Goal: Task Accomplishment & Management: Manage account settings

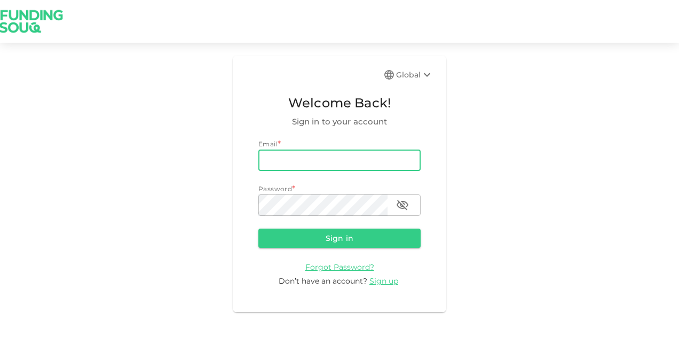
click at [322, 161] on input "email" at bounding box center [339, 159] width 162 height 21
type input "[EMAIL_ADDRESS][DOMAIN_NAME]"
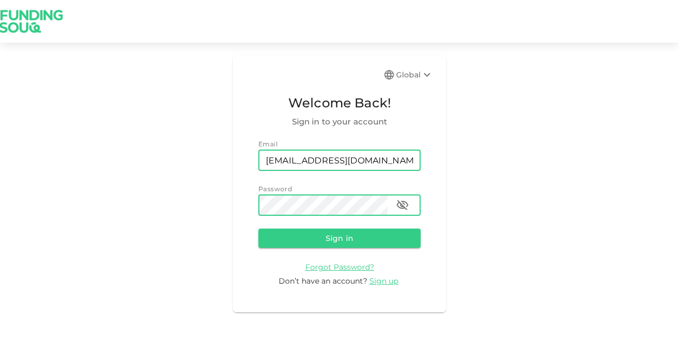
click at [258, 228] on button "Sign in" at bounding box center [339, 237] width 162 height 19
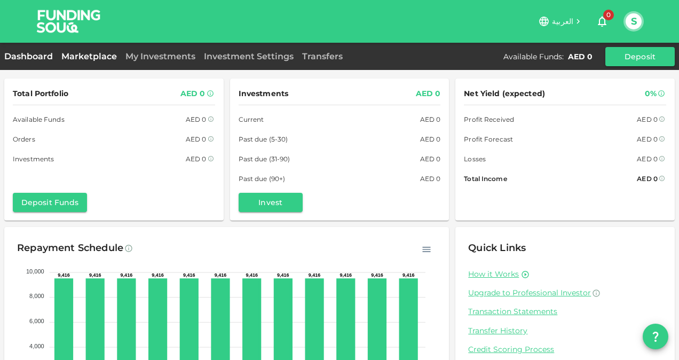
click at [101, 59] on link "Marketplace" at bounding box center [89, 56] width 64 height 10
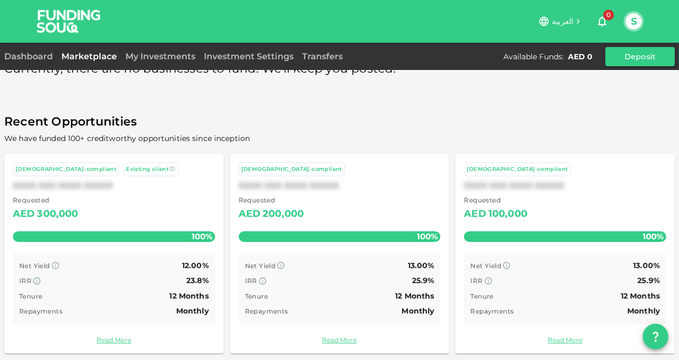
scroll to position [35, 0]
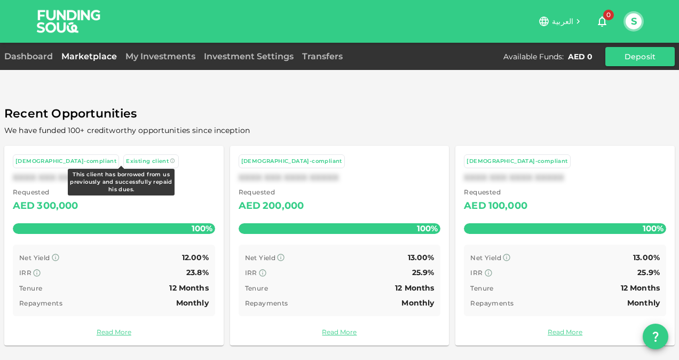
click at [170, 158] on icon at bounding box center [172, 160] width 4 height 4
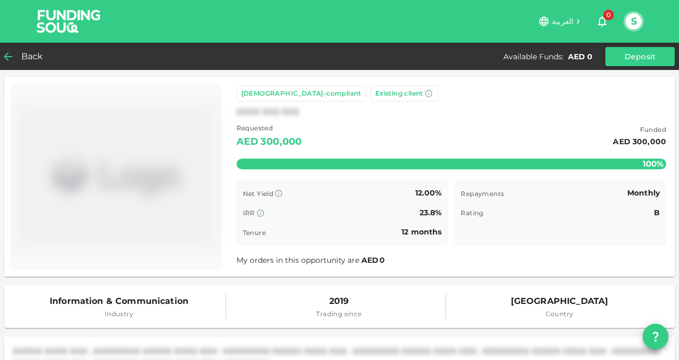
click at [7, 61] on icon at bounding box center [8, 56] width 13 height 13
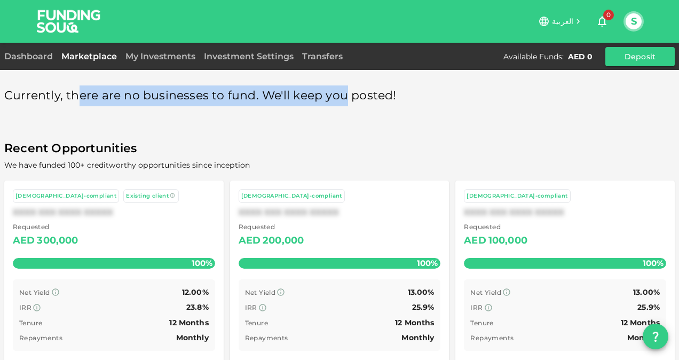
drag, startPoint x: 79, startPoint y: 93, endPoint x: 338, endPoint y: 100, distance: 259.5
click at [338, 100] on span "Currently, there are no businesses to fund. We'll keep you posted!" at bounding box center [200, 95] width 392 height 21
click at [290, 112] on div "Currently, there are no businesses to fund. We'll keep you posted! Recent Oppor…" at bounding box center [339, 233] width 670 height 312
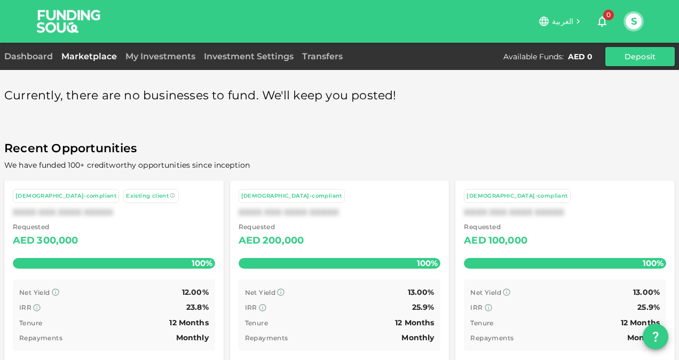
drag, startPoint x: 285, startPoint y: 130, endPoint x: 292, endPoint y: 128, distance: 7.6
click at [291, 128] on div "Currently, there are no businesses to fund. We'll keep you posted! Recent Oppor…" at bounding box center [339, 233] width 670 height 312
click at [18, 59] on link "Dashboard" at bounding box center [30, 56] width 53 height 10
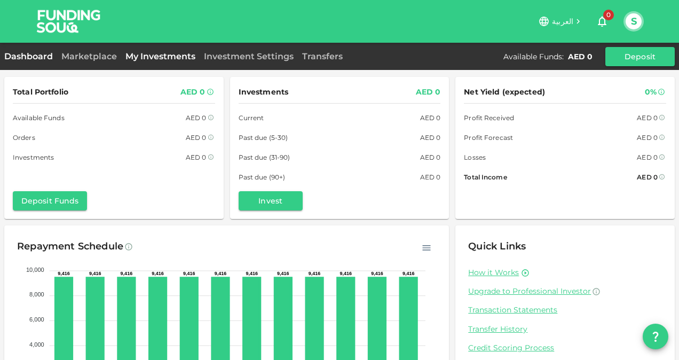
click at [184, 55] on link "My Investments" at bounding box center [160, 56] width 78 height 10
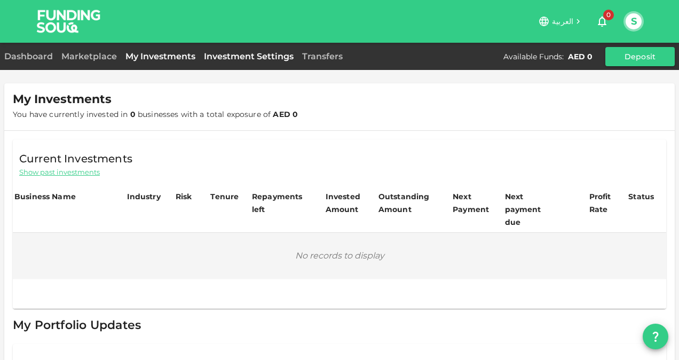
click at [239, 52] on link "Investment Settings" at bounding box center [249, 56] width 98 height 10
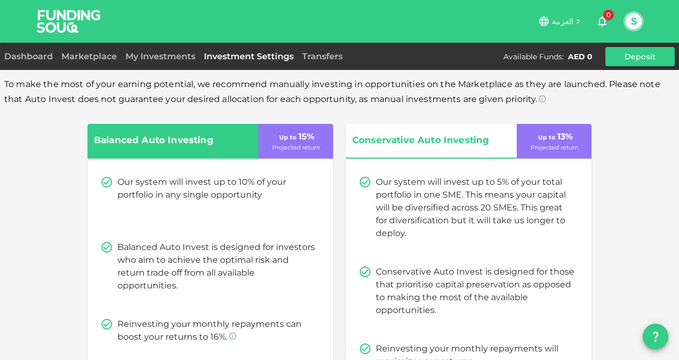
click at [628, 20] on button "S" at bounding box center [633, 21] width 16 height 16
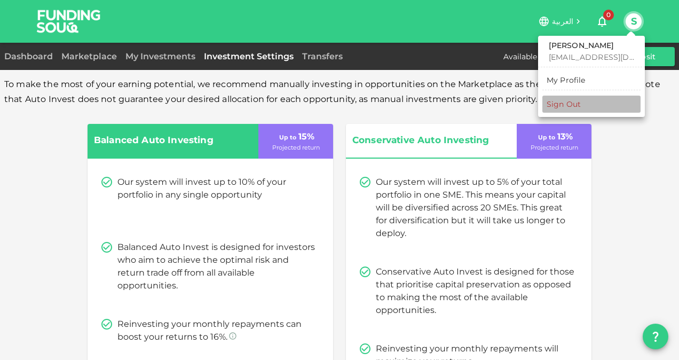
click at [556, 110] on li "Sign Out" at bounding box center [591, 104] width 98 height 17
